Goal: Task Accomplishment & Management: Use online tool/utility

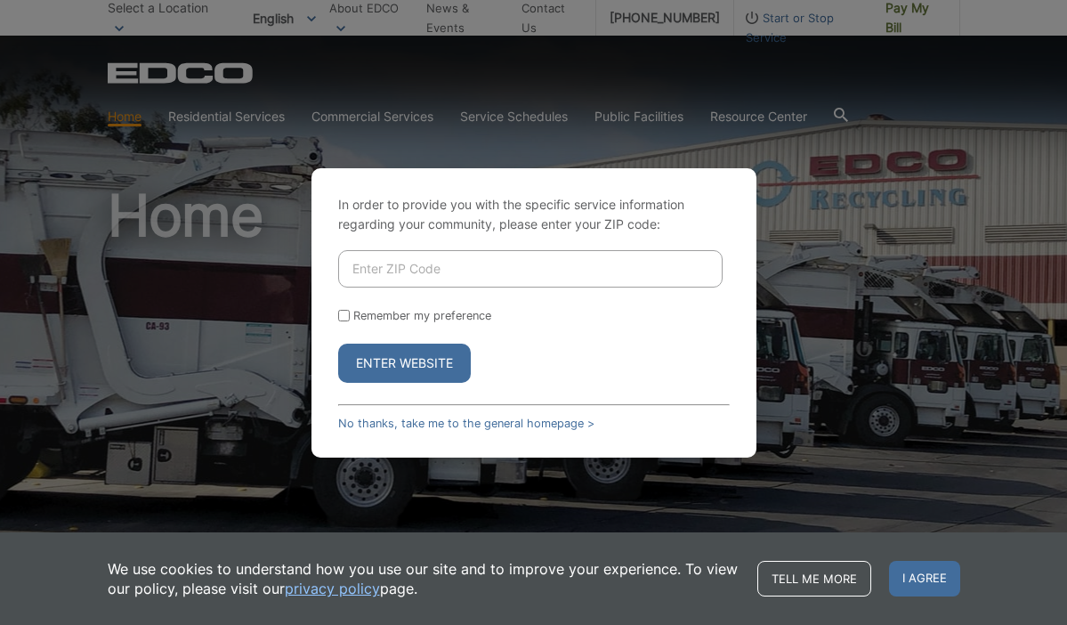
click at [569, 268] on input "Enter ZIP Code" at bounding box center [530, 268] width 385 height 37
click at [440, 368] on button "Enter Website" at bounding box center [404, 363] width 133 height 39
click at [388, 264] on input "Enter ZIP Code" at bounding box center [530, 268] width 385 height 37
type input "92024"
click at [395, 353] on button "Enter Website" at bounding box center [404, 363] width 133 height 39
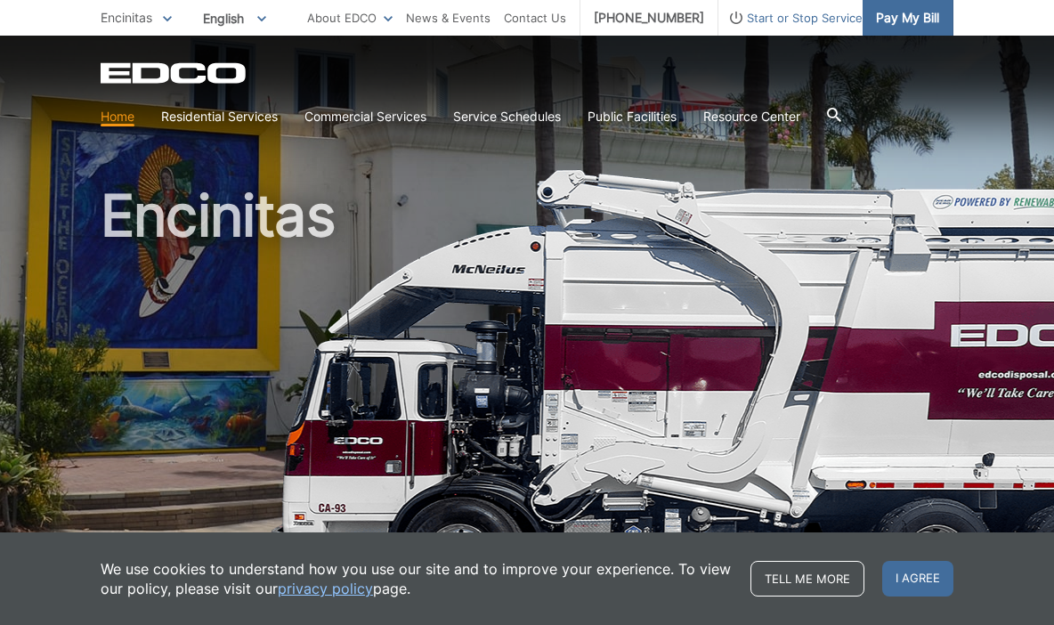
click at [903, 22] on span "Pay My Bill" at bounding box center [907, 18] width 63 height 20
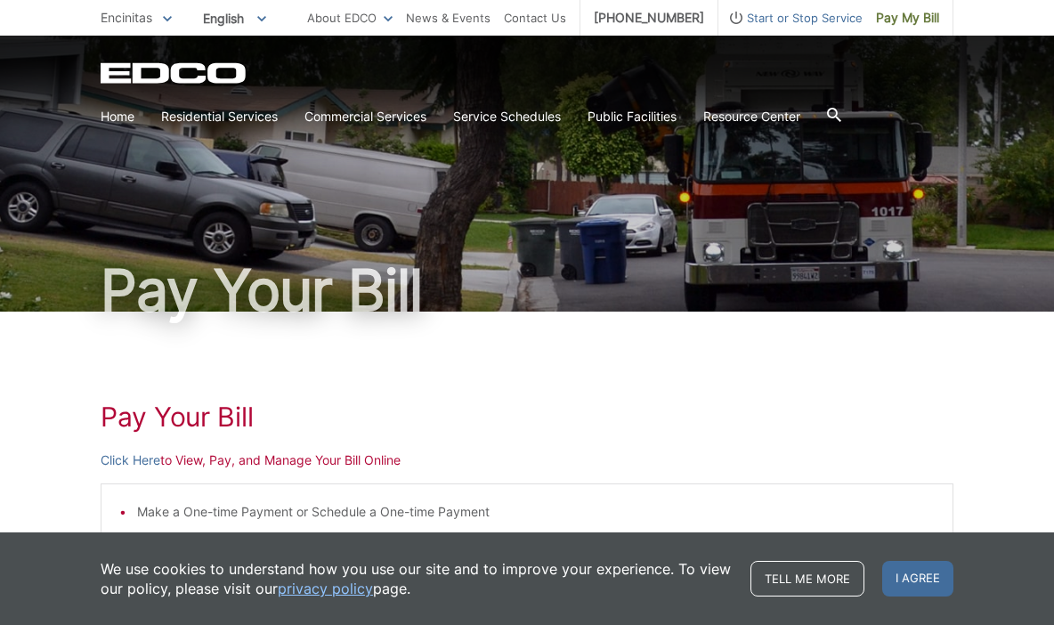
click at [134, 457] on link "Click Here" at bounding box center [131, 460] width 60 height 20
